Goal: Task Accomplishment & Management: Use online tool/utility

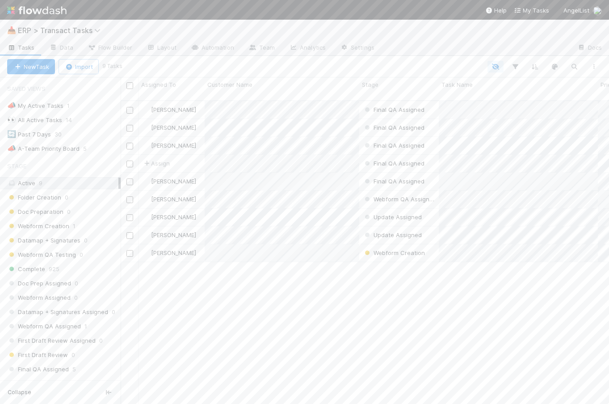
scroll to position [304, 482]
click at [75, 29] on span "ERP > Transact Tasks" at bounding box center [61, 30] width 87 height 9
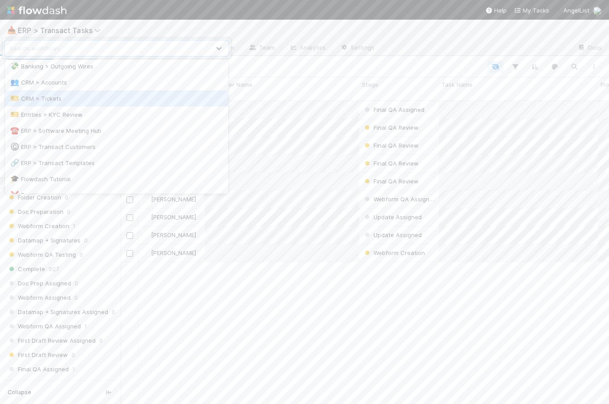
scroll to position [53, 0]
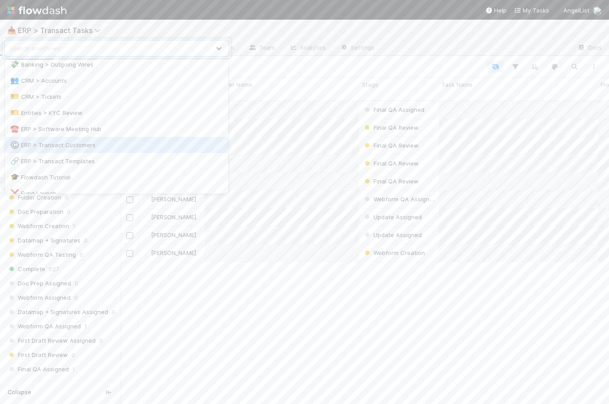
click at [89, 147] on div "©️ ERP > Transact Customers" at bounding box center [116, 144] width 213 height 9
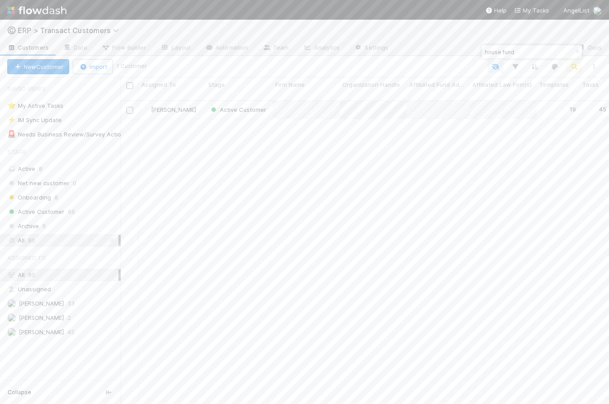
scroll to position [304, 482]
drag, startPoint x: 524, startPoint y: 51, endPoint x: 474, endPoint y: 49, distance: 50.6
click at [474, 49] on body "©️ ERP > Transact Customers Customers Data Flow Builder Layout Automation Team …" at bounding box center [304, 202] width 609 height 404
type input "pantera"
click at [197, 103] on div "[PERSON_NAME]" at bounding box center [172, 109] width 67 height 17
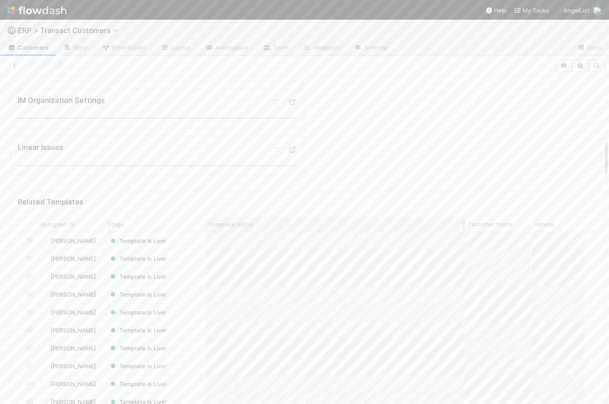
click at [249, 220] on span "Template Name" at bounding box center [231, 224] width 44 height 9
click at [249, 215] on div "Sort A → Z" at bounding box center [260, 213] width 102 height 13
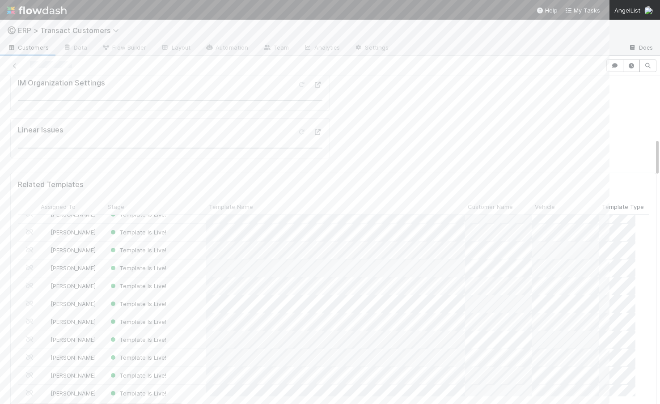
scroll to position [175, 611]
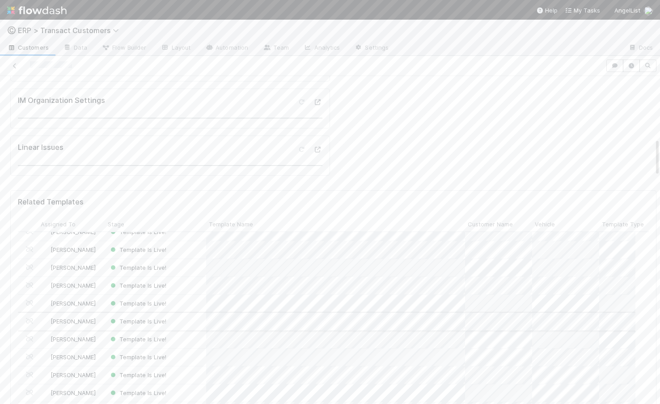
click at [198, 313] on div "Template Is Live!" at bounding box center [155, 321] width 101 height 17
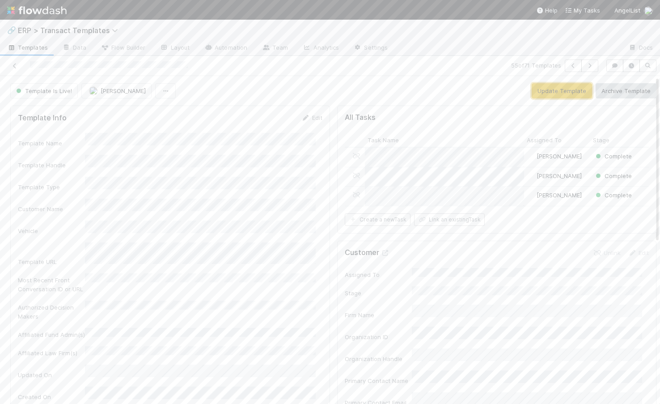
click at [549, 95] on button "Update Template" at bounding box center [562, 90] width 60 height 15
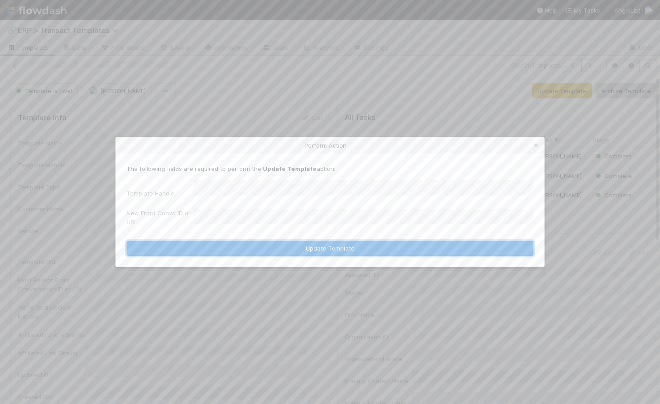
click at [310, 244] on button "Update Template" at bounding box center [330, 248] width 407 height 15
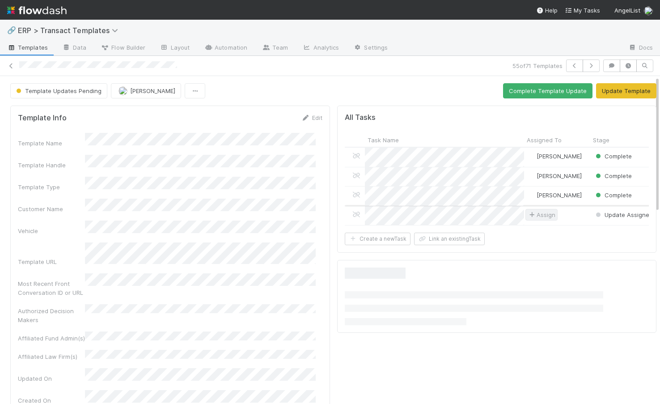
click at [541, 219] on span "Assign" at bounding box center [541, 215] width 32 height 12
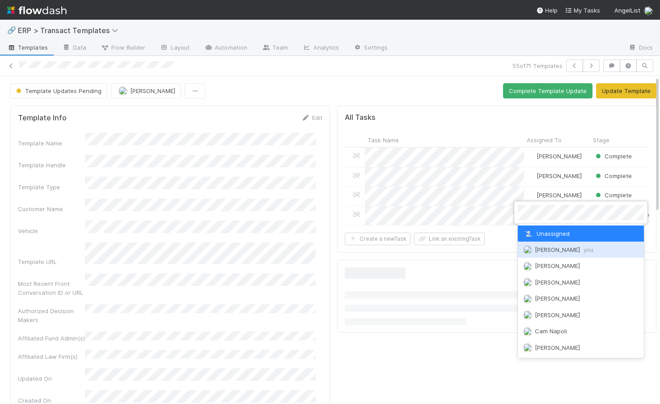
click at [542, 247] on span "Dillon Fagler you" at bounding box center [564, 249] width 59 height 7
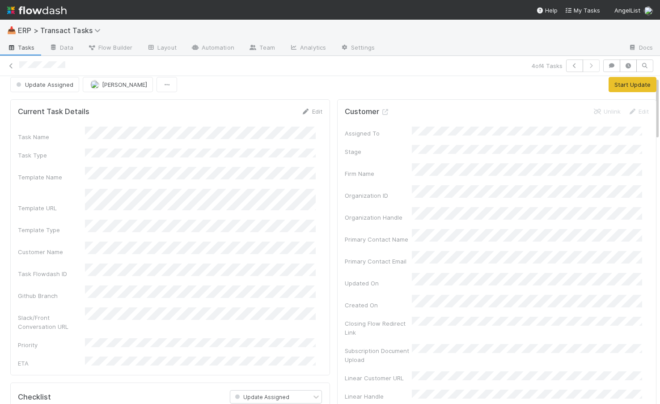
scroll to position [1, 0]
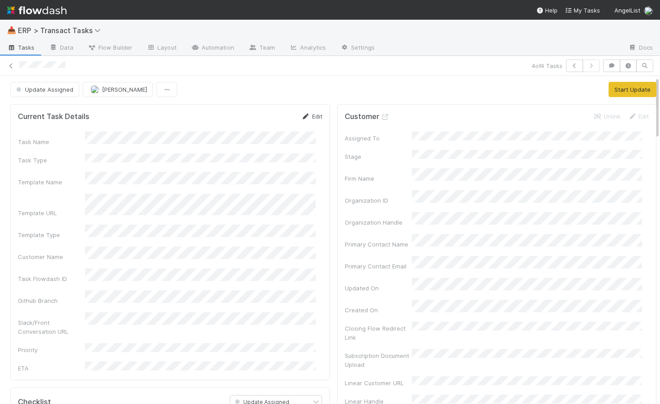
click at [307, 114] on link "Edit" at bounding box center [311, 116] width 21 height 7
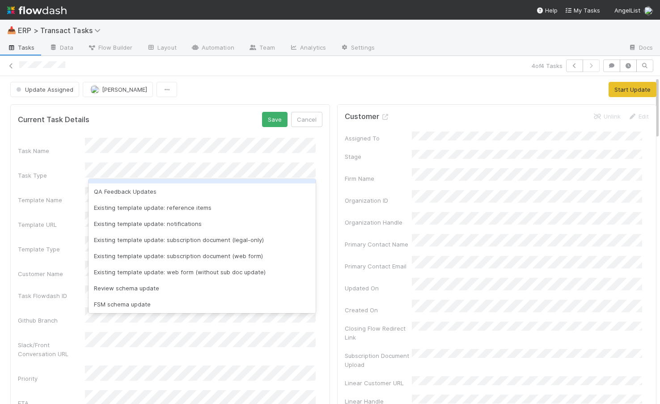
scroll to position [127, 0]
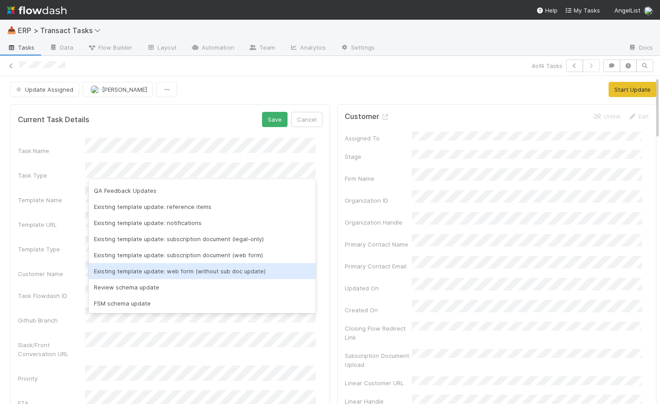
click at [196, 268] on div "Existing template update: web form (without sub doc update)" at bounding box center [202, 271] width 227 height 16
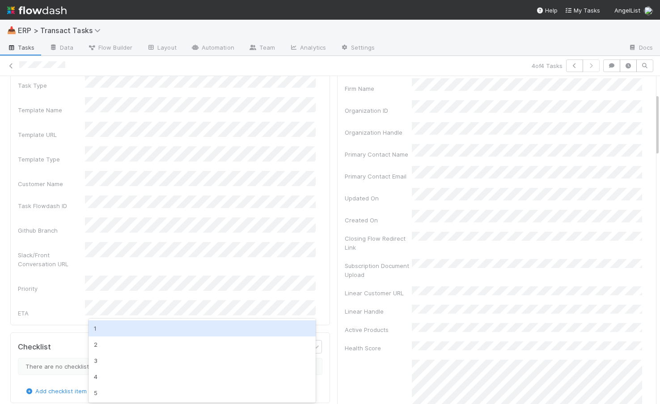
scroll to position [92, 0]
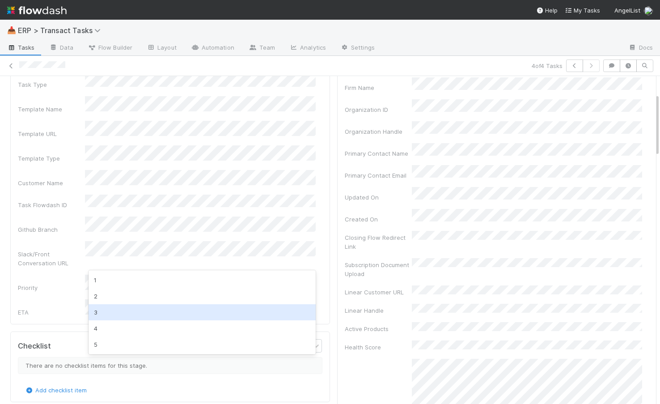
click at [174, 310] on div "3" at bounding box center [202, 312] width 227 height 16
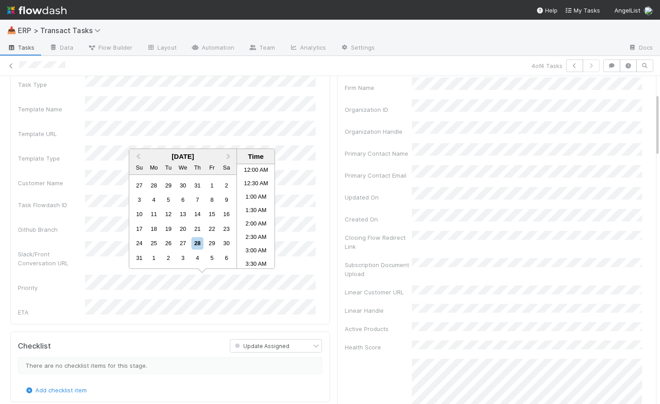
scroll to position [250, 0]
click at [213, 243] on div "29" at bounding box center [212, 243] width 12 height 12
click at [249, 241] on li "5:30 PM" at bounding box center [256, 241] width 38 height 13
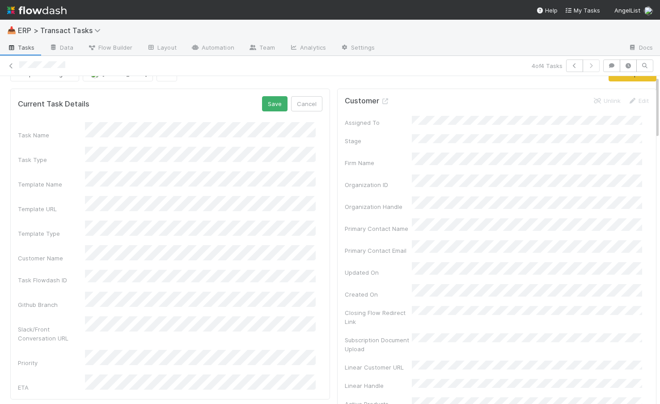
scroll to position [0, 0]
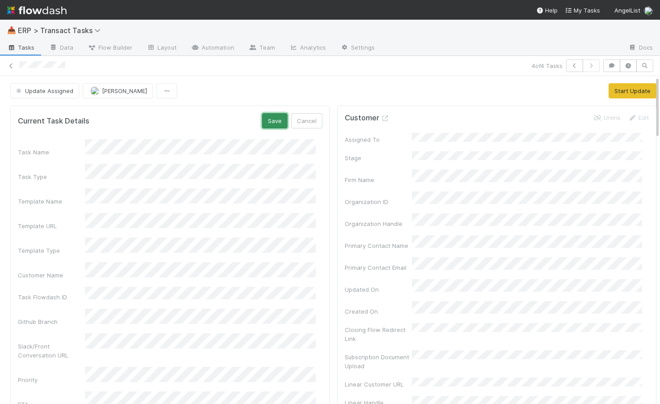
click at [270, 119] on button "Save" at bounding box center [274, 120] width 25 height 15
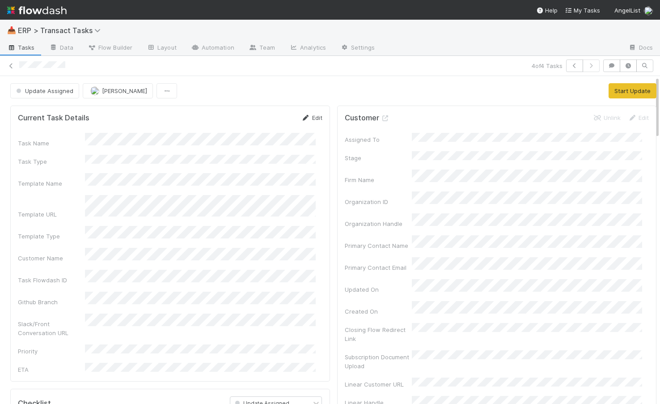
click at [303, 117] on link "Edit" at bounding box center [311, 117] width 21 height 7
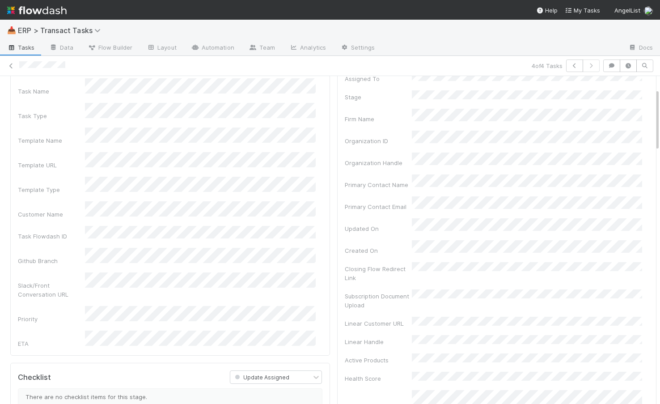
scroll to position [65, 0]
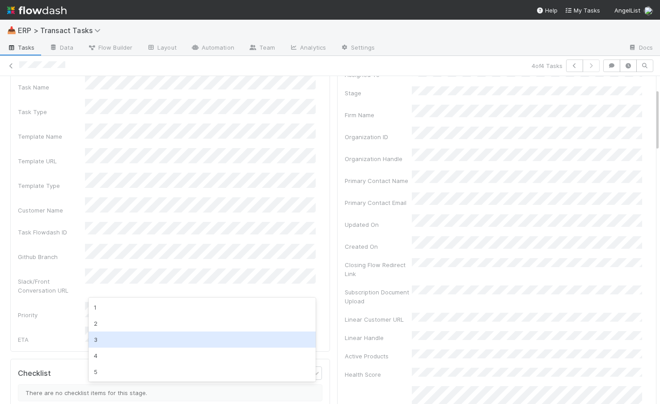
click at [173, 339] on div "3" at bounding box center [202, 339] width 227 height 16
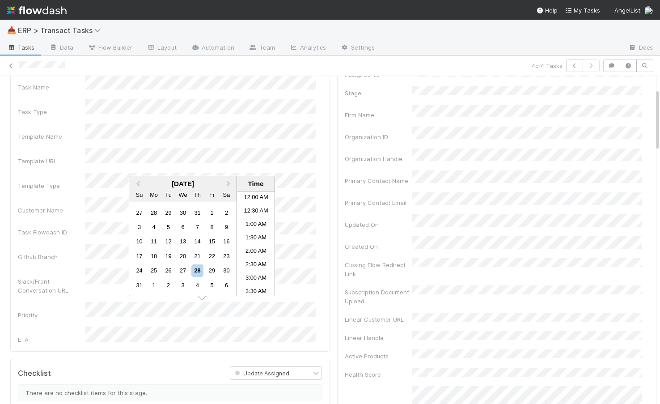
scroll to position [250, 0]
click at [212, 272] on div "29" at bounding box center [212, 270] width 12 height 12
click at [251, 273] on li "5:30 PM" at bounding box center [256, 273] width 38 height 13
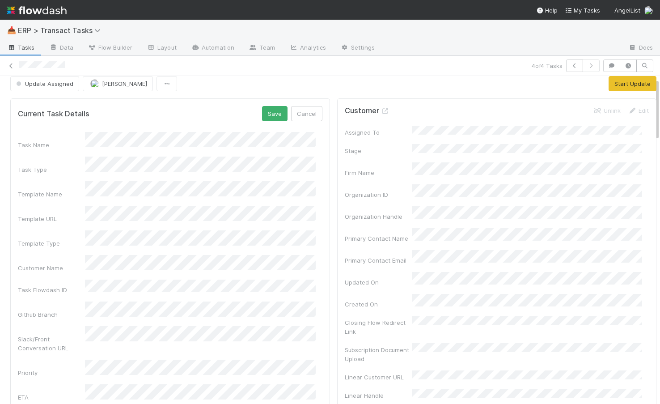
scroll to position [0, 0]
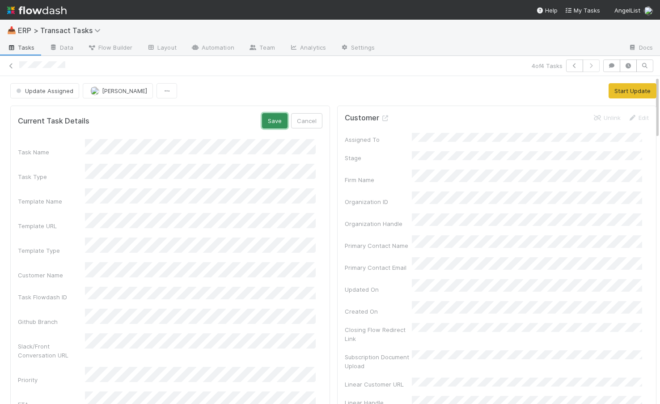
click at [266, 124] on button "Save" at bounding box center [274, 120] width 25 height 15
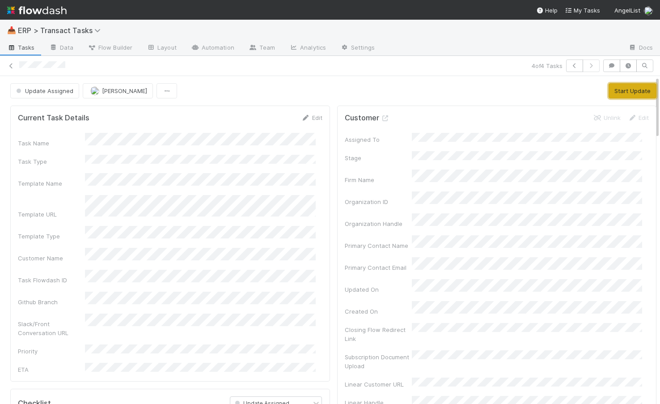
click at [613, 90] on button "Start Update" at bounding box center [633, 90] width 48 height 15
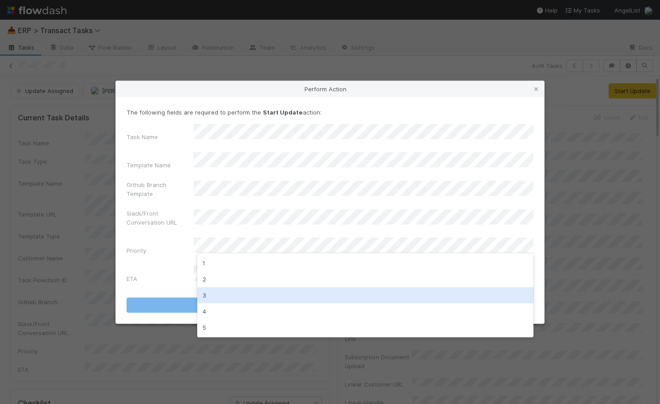
click at [285, 295] on div "3" at bounding box center [365, 295] width 336 height 16
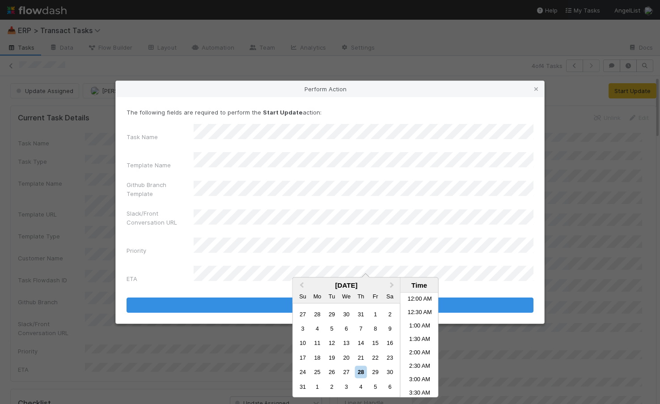
scroll to position [250, 0]
click at [374, 373] on div "29" at bounding box center [375, 372] width 12 height 12
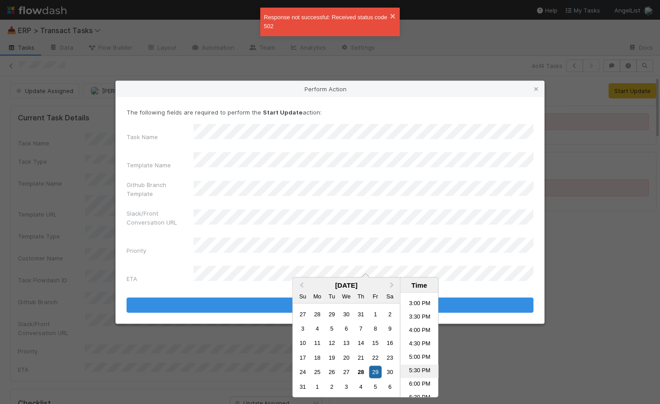
click at [417, 370] on li "5:30 PM" at bounding box center [420, 371] width 38 height 13
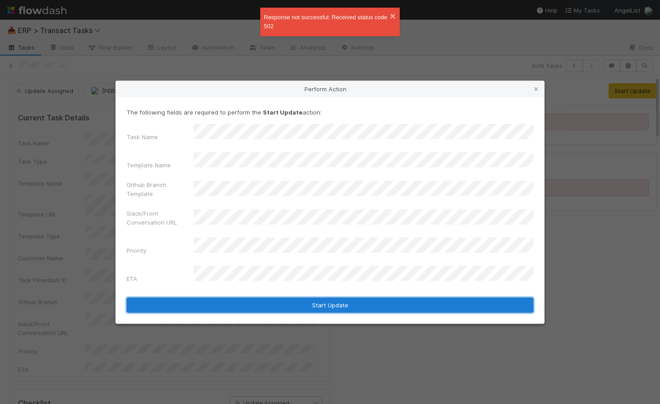
click at [398, 297] on button "Start Update" at bounding box center [330, 304] width 407 height 15
